Goal: Information Seeking & Learning: Check status

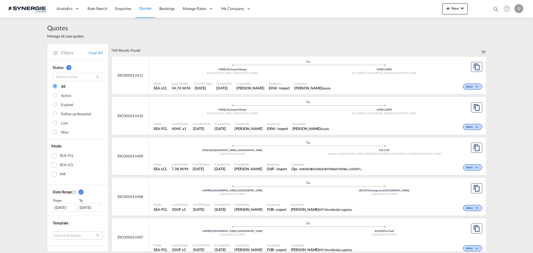
click at [494, 9] on md-icon "icon-magnify" at bounding box center [496, 9] width 6 height 6
drag, startPoint x: 403, startPoint y: 11, endPoint x: 406, endPoint y: 9, distance: 3.0
click at [403, 11] on select "Bookings Quotes Enquiries" at bounding box center [407, 9] width 26 height 10
select select "Quotes"
click at [394, 4] on select "Bookings Quotes Enquiries" at bounding box center [407, 9] width 26 height 10
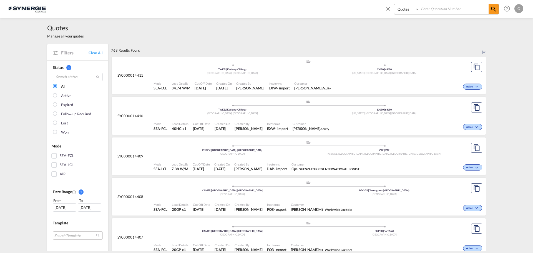
click at [422, 12] on input at bounding box center [454, 9] width 69 height 10
paste input "SYC000014115"
type input "SYC000014115"
click at [494, 9] on md-icon "icon-magnify" at bounding box center [493, 9] width 7 height 7
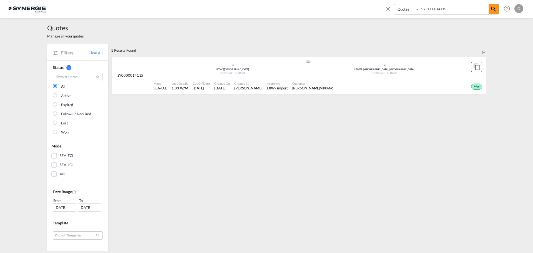
click at [216, 89] on span "[DATE]" at bounding box center [222, 88] width 16 height 5
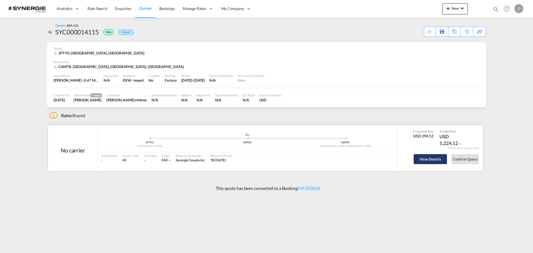
click at [429, 163] on button "View Details" at bounding box center [430, 159] width 33 height 10
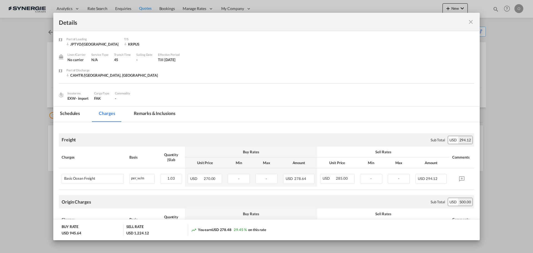
click at [146, 113] on md-tab-item "Remarks & Inclusions" at bounding box center [154, 114] width 55 height 15
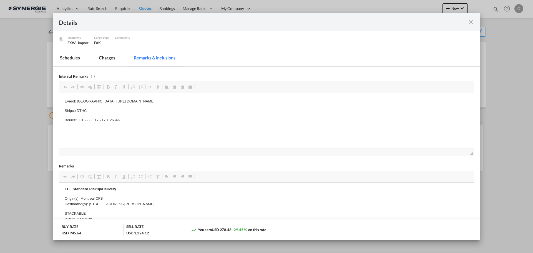
scroll to position [167, 0]
drag, startPoint x: 198, startPoint y: 204, endPoint x: 180, endPoint y: 204, distance: 17.5
drag, startPoint x: 199, startPoint y: 204, endPoint x: 90, endPoint y: 202, distance: 109.4
click at [90, 202] on p "Origin(s): Montreal CFS Destination(s): 163, Petit rang du Nord, St-Pamphile, (…" at bounding box center [267, 201] width 404 height 12
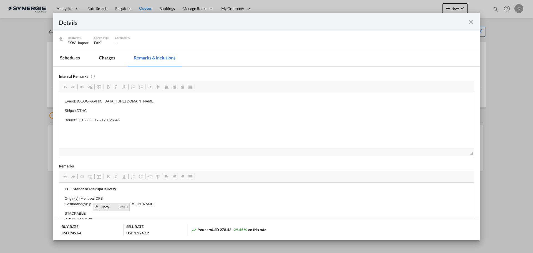
click at [109, 208] on span "Copy" at bounding box center [108, 207] width 17 height 8
copy p "163, Petit rang du Nord, St-Pamphile, (Québec) G0R 3X0, Canada"
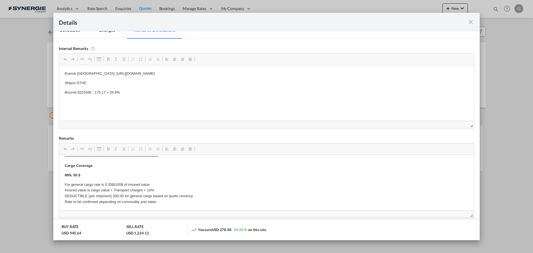
scroll to position [111, 0]
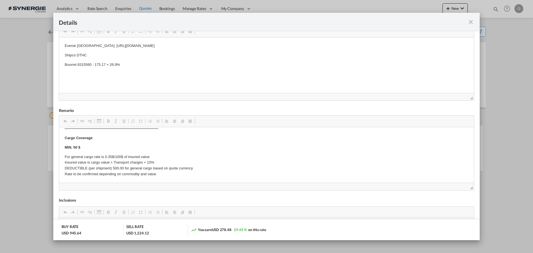
click at [470, 23] on md-icon "icon-close fg-AAA8AD m-0 cursor" at bounding box center [471, 22] width 7 height 7
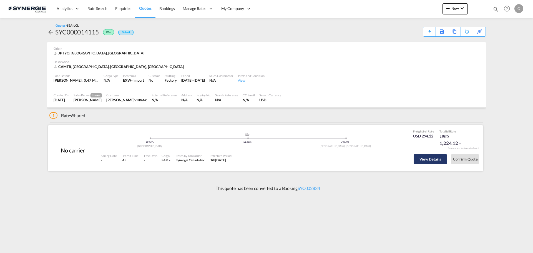
click at [428, 158] on button "View Details" at bounding box center [430, 159] width 33 height 10
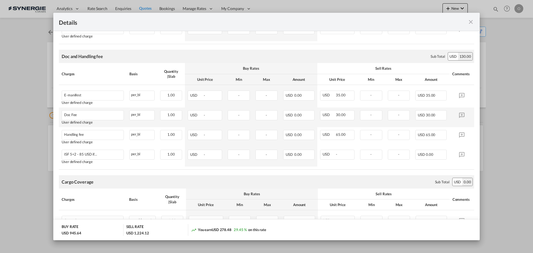
scroll to position [382, 0]
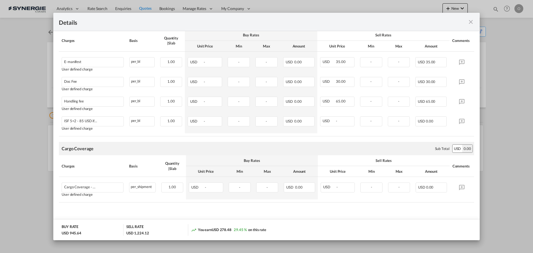
click at [468, 22] on md-icon "icon-close fg-AAA8AD m-0 cursor" at bounding box center [471, 22] width 7 height 7
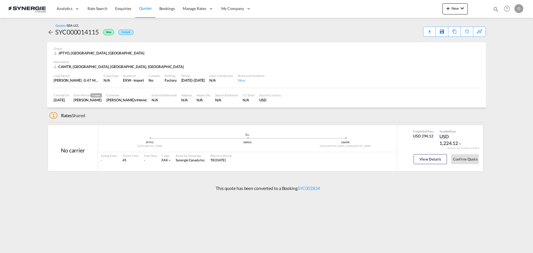
click at [496, 8] on md-icon "icon-magnify" at bounding box center [496, 9] width 6 height 6
click at [406, 9] on select "Bookings Quotes Enquiries" at bounding box center [407, 9] width 26 height 10
select select "Quotes"
click at [394, 4] on select "Bookings Quotes Enquiries" at bounding box center [407, 9] width 26 height 10
click at [436, 10] on input at bounding box center [454, 9] width 69 height 10
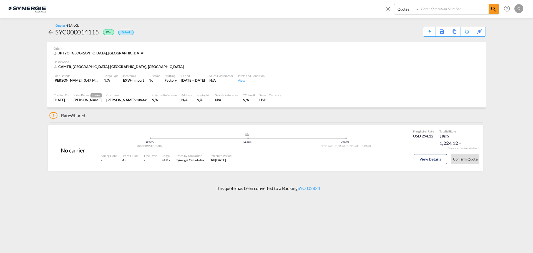
paste input "SYC000014326"
type input "SYC000014326"
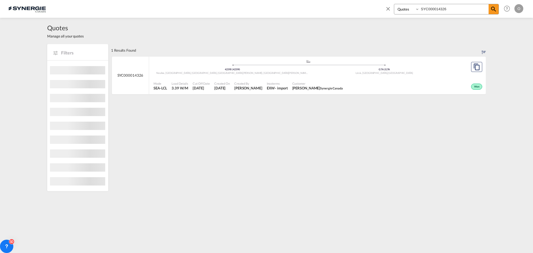
click at [196, 90] on span "26 Aug 2025" at bounding box center [201, 88] width 17 height 5
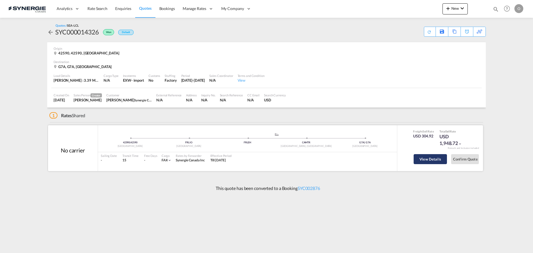
click at [428, 158] on button "View Details" at bounding box center [430, 159] width 33 height 10
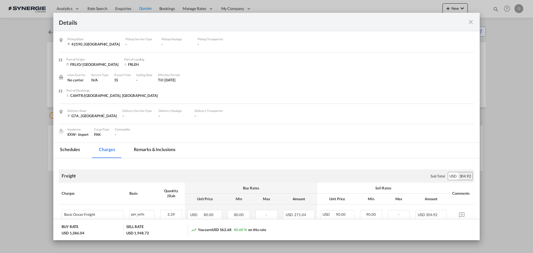
click at [158, 149] on md-tab-item "Remarks & Inclusions" at bounding box center [154, 150] width 55 height 15
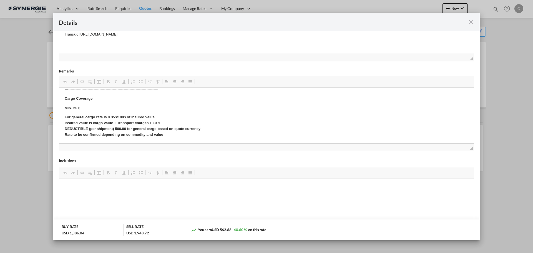
scroll to position [194, 0]
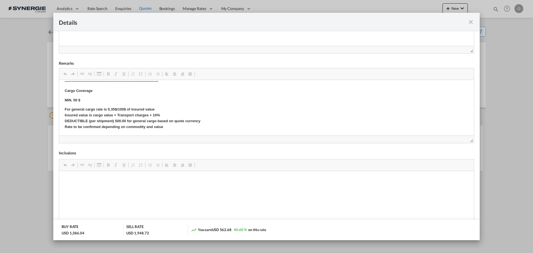
drag, startPoint x: 470, startPoint y: 20, endPoint x: 467, endPoint y: 23, distance: 4.5
click at [470, 21] on md-icon "icon-close fg-AAA8AD m-0 cursor" at bounding box center [471, 22] width 7 height 7
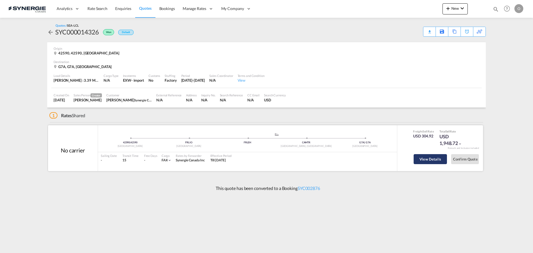
click at [430, 160] on button "View Details" at bounding box center [430, 159] width 33 height 10
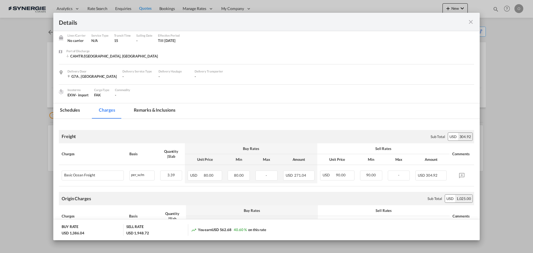
scroll to position [39, 0]
click at [144, 109] on md-tab-item "Remarks & Inclusions" at bounding box center [154, 111] width 55 height 15
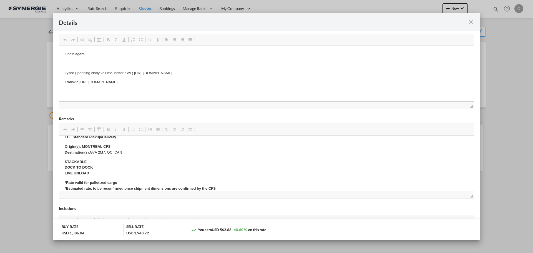
scroll to position [250, 0]
drag, startPoint x: 126, startPoint y: 152, endPoint x: 95, endPoint y: 152, distance: 30.5
drag, startPoint x: 91, startPoint y: 151, endPoint x: 123, endPoint y: 150, distance: 31.4
click at [123, 150] on p "Origin(s): MONTREAL CFS Destination(s): G7A 2M7, QC, CAN" at bounding box center [267, 150] width 404 height 12
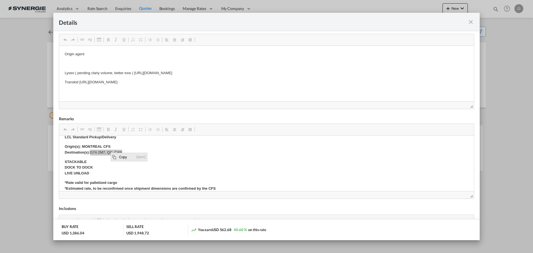
click at [126, 157] on span "Copy" at bounding box center [126, 157] width 17 height 8
copy p "G7A 2M7, QC, CAN"
drag, startPoint x: 469, startPoint y: 22, endPoint x: 495, endPoint y: 3, distance: 31.7
click at [469, 22] on md-icon "icon-close fg-AAA8AD m-0 cursor" at bounding box center [471, 22] width 7 height 7
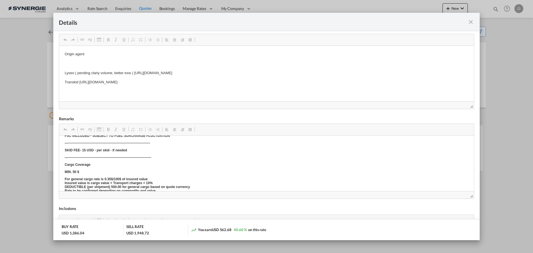
scroll to position [7, 0]
